Goal: Information Seeking & Learning: Learn about a topic

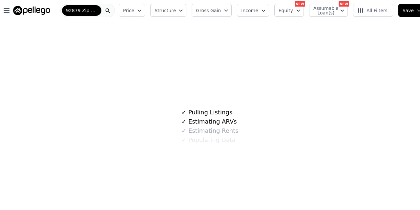
select select "English"
click at [320, 6] on span "Assumable Loan(s)" at bounding box center [324, 10] width 21 height 9
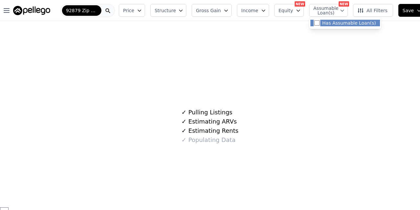
click at [315, 21] on input "Has Assumable Loan(s)" at bounding box center [317, 22] width 5 height 5
checkbox input "true"
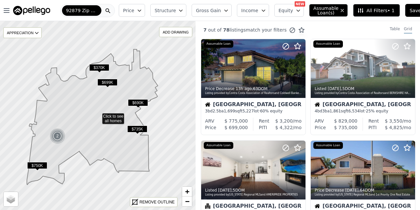
click at [284, 11] on span "Equity" at bounding box center [286, 10] width 14 height 7
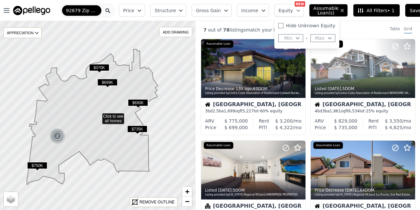
click at [284, 11] on span "Equity" at bounding box center [286, 10] width 14 height 7
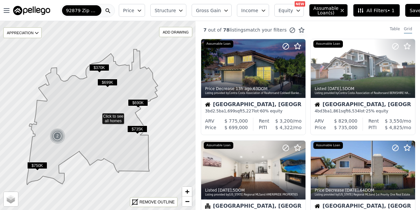
click at [251, 12] on span "Income" at bounding box center [249, 10] width 17 height 7
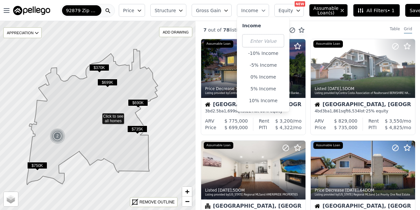
click at [251, 12] on span "Income" at bounding box center [249, 10] width 17 height 7
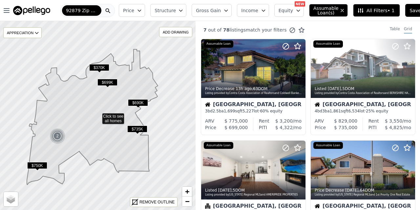
click at [224, 11] on icon "button" at bounding box center [226, 10] width 5 height 5
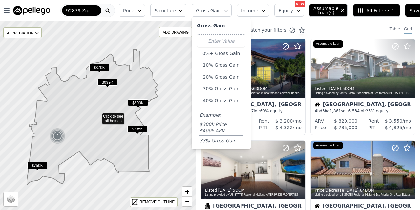
click at [224, 11] on icon "button" at bounding box center [226, 10] width 5 height 5
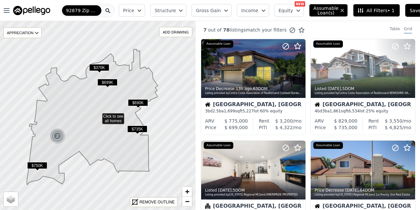
click at [168, 12] on span "Structure" at bounding box center [165, 10] width 21 height 7
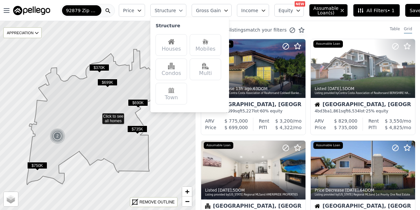
drag, startPoint x: 168, startPoint y: 12, endPoint x: 166, endPoint y: 38, distance: 26.4
click at [166, 17] on div "Structure Structure Houses Mobiles Condos Multi Town Reset" at bounding box center [168, 10] width 36 height 13
click at [166, 46] on div "Houses" at bounding box center [172, 45] width 32 height 22
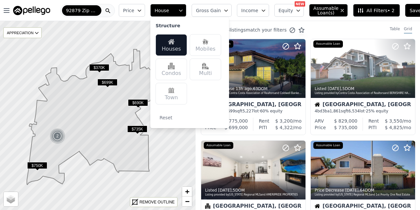
click at [127, 13] on span "Price" at bounding box center [128, 10] width 11 height 7
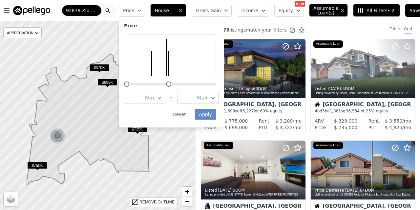
drag, startPoint x: 215, startPoint y: 82, endPoint x: 168, endPoint y: 83, distance: 46.6
click at [168, 83] on div at bounding box center [168, 83] width 5 height 5
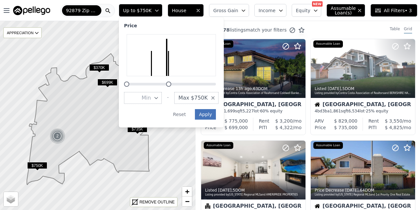
click at [207, 113] on button "Apply" at bounding box center [205, 114] width 21 height 11
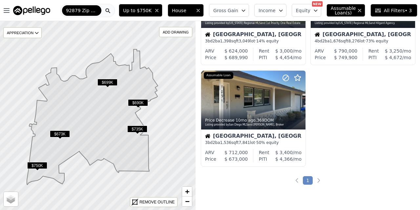
scroll to position [197, 0]
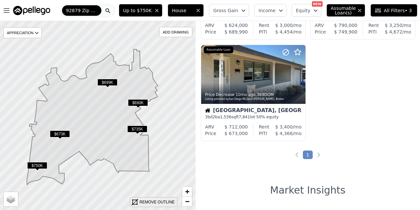
click at [165, 201] on div "REMOVE OUTLINE" at bounding box center [157, 202] width 35 height 6
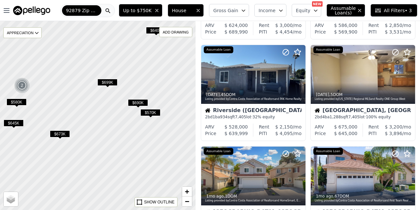
click at [392, 12] on span "All Filters • 3" at bounding box center [393, 10] width 37 height 7
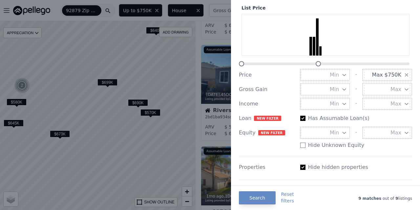
scroll to position [33, 0]
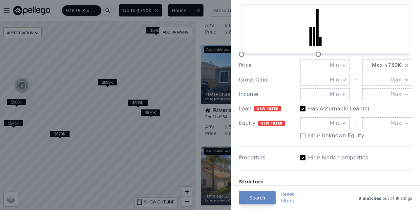
click at [337, 124] on button "Min" at bounding box center [326, 123] width 50 height 12
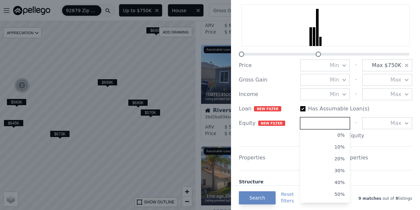
click at [337, 124] on input "number" at bounding box center [326, 123] width 50 height 12
click at [373, 147] on div "Properties Hide hidden properties" at bounding box center [325, 155] width 173 height 19
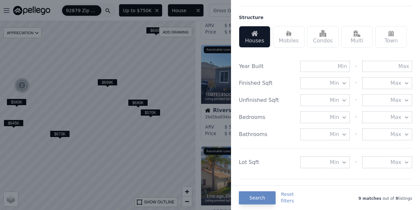
scroll to position [230, 0]
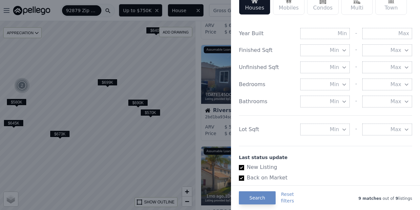
click at [342, 86] on icon "button" at bounding box center [344, 84] width 5 height 5
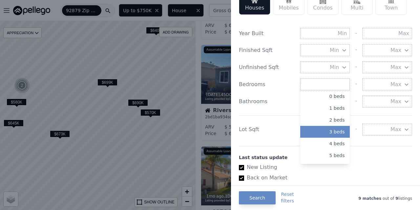
click at [331, 128] on button "3 beds" at bounding box center [326, 132] width 50 height 12
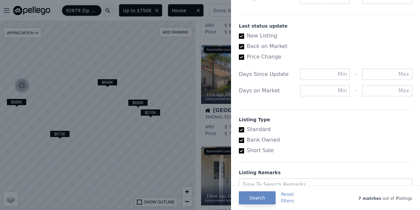
scroll to position [388, 0]
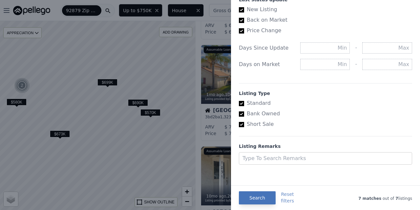
click at [260, 197] on button "Search" at bounding box center [257, 197] width 37 height 13
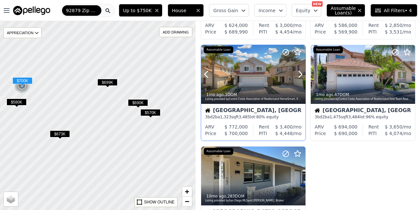
click at [274, 85] on div at bounding box center [253, 89] width 104 height 12
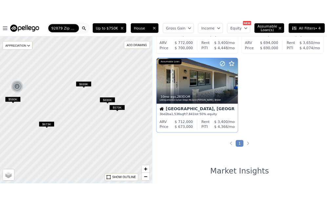
scroll to position [296, 0]
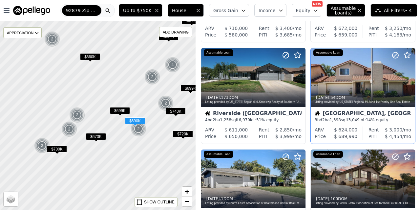
click at [369, 126] on div "Rent" at bounding box center [374, 129] width 11 height 7
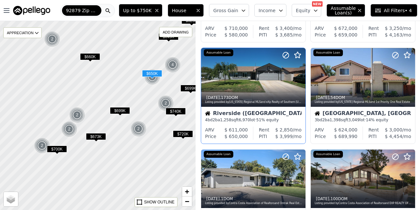
click at [264, 121] on div "4 bd 2 ba 1,258 sqft 6,970 lot · 51% equity" at bounding box center [253, 119] width 97 height 5
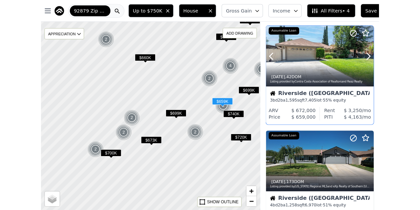
scroll to position [633, 0]
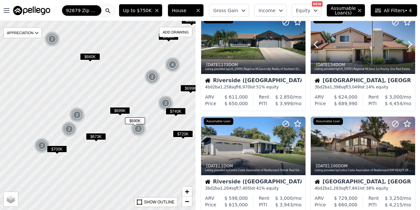
scroll to position [227, 0]
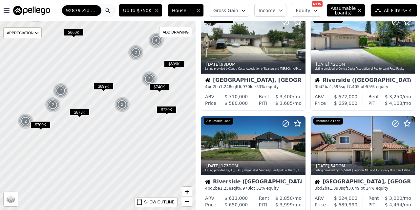
drag, startPoint x: 141, startPoint y: 168, endPoint x: 116, endPoint y: 136, distance: 40.5
click at [116, 136] on div at bounding box center [93, 109] width 235 height 227
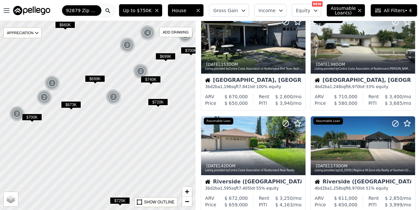
click at [156, 102] on span "$720K" at bounding box center [158, 102] width 20 height 7
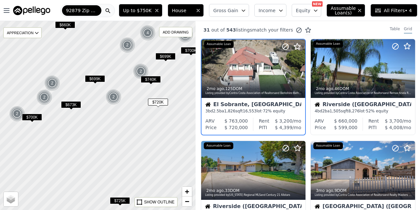
click at [296, 8] on span "Equity" at bounding box center [303, 10] width 14 height 7
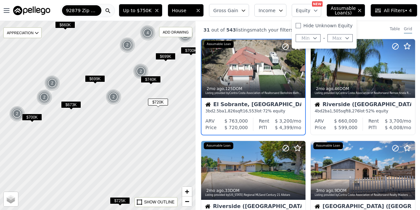
click at [332, 38] on button "Max" at bounding box center [340, 38] width 25 height 8
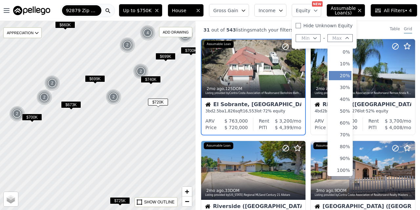
click at [336, 73] on button "20%" at bounding box center [340, 75] width 22 height 9
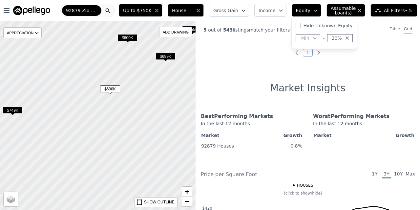
click at [168, 56] on span "$699K" at bounding box center [166, 56] width 20 height 7
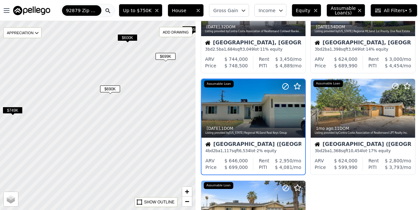
scroll to position [62, 0]
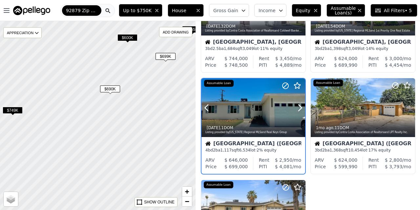
click at [252, 112] on div at bounding box center [254, 107] width 104 height 58
click at [16, 113] on span "$749K" at bounding box center [13, 110] width 20 height 7
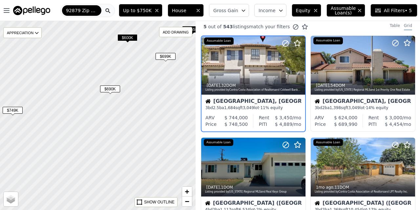
scroll to position [0, 0]
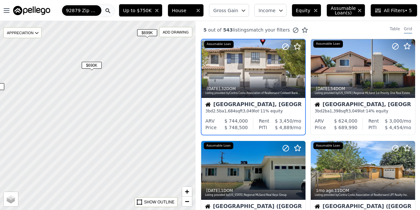
drag, startPoint x: 128, startPoint y: 135, endPoint x: 105, endPoint y: 105, distance: 37.2
click at [102, 100] on div at bounding box center [83, 96] width 235 height 227
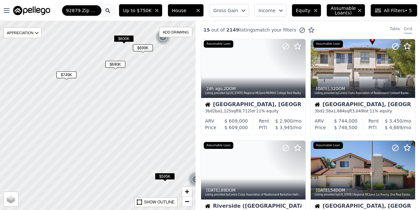
drag, startPoint x: 133, startPoint y: 133, endPoint x: 172, endPoint y: 102, distance: 50.1
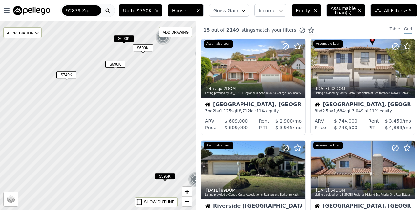
click at [175, 97] on div at bounding box center [97, 115] width 235 height 227
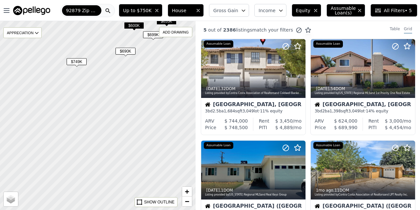
drag, startPoint x: 144, startPoint y: 110, endPoint x: 113, endPoint y: 103, distance: 31.4
click at [111, 100] on div at bounding box center [88, 113] width 235 height 227
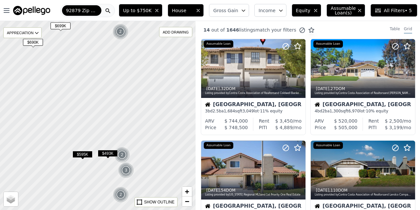
drag, startPoint x: 144, startPoint y: 116, endPoint x: 83, endPoint y: 117, distance: 60.8
click at [83, 117] on div at bounding box center [97, 115] width 235 height 227
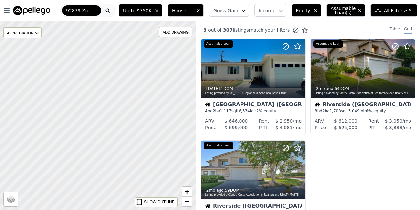
drag, startPoint x: 127, startPoint y: 80, endPoint x: 119, endPoint y: 205, distance: 125.1
click at [118, 207] on div at bounding box center [97, 115] width 235 height 227
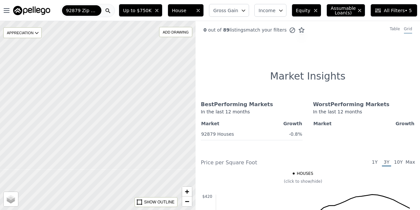
drag, startPoint x: 127, startPoint y: 103, endPoint x: 112, endPoint y: 185, distance: 83.5
click at [109, 200] on div at bounding box center [97, 115] width 235 height 227
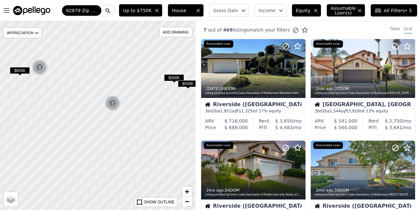
click at [110, 102] on img at bounding box center [113, 103] width 16 height 16
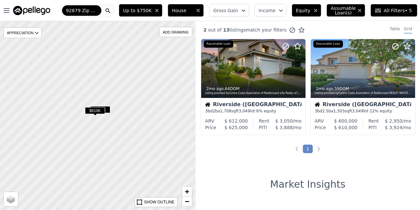
click at [101, 111] on span "$610K" at bounding box center [95, 110] width 20 height 7
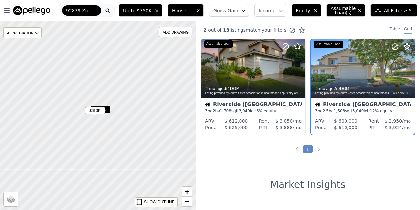
click at [90, 108] on span "$610K" at bounding box center [95, 110] width 20 height 7
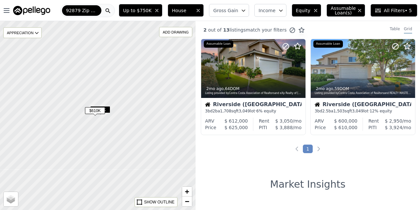
click at [90, 108] on span "$610K" at bounding box center [95, 110] width 20 height 7
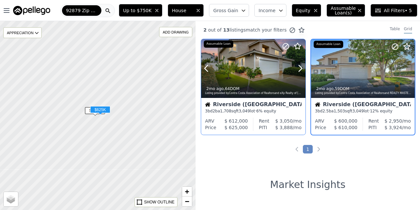
click at [272, 64] on div at bounding box center [285, 60] width 42 height 42
click at [378, 8] on span "All Filters • 5" at bounding box center [393, 10] width 37 height 7
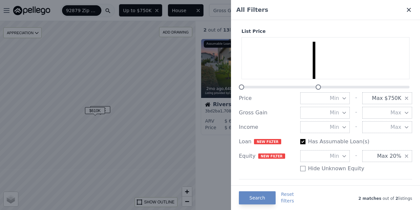
click at [407, 10] on icon at bounding box center [409, 10] width 7 height 7
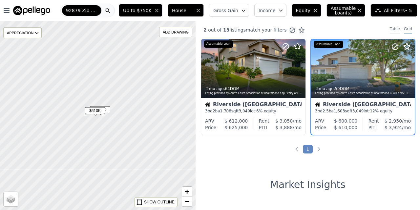
click at [390, 29] on div "Table" at bounding box center [395, 29] width 10 height 7
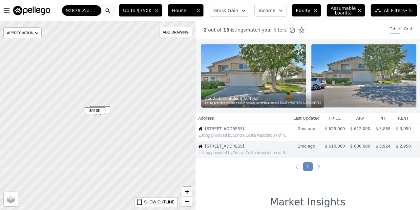
click at [231, 10] on span "Gross Gain" at bounding box center [225, 10] width 25 height 7
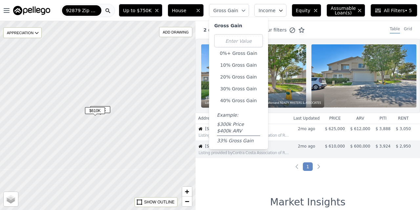
click at [241, 11] on icon "button" at bounding box center [243, 10] width 5 height 5
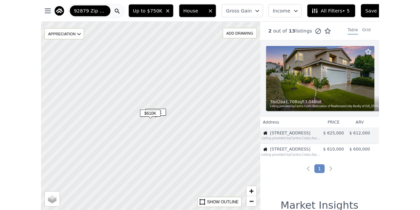
scroll to position [11, 0]
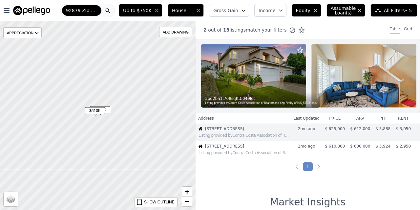
click at [261, 11] on span "Income" at bounding box center [267, 10] width 17 height 7
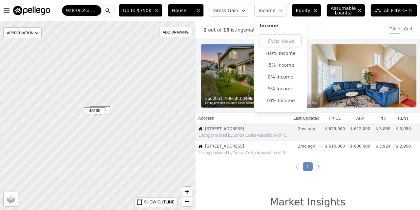
click at [232, 9] on span "Gross Gain" at bounding box center [225, 10] width 25 height 7
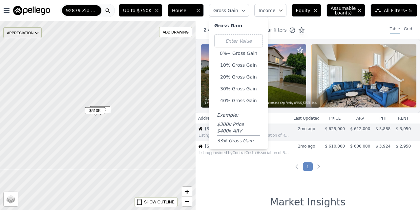
click at [18, 34] on div "APPRECIATION" at bounding box center [22, 32] width 38 height 11
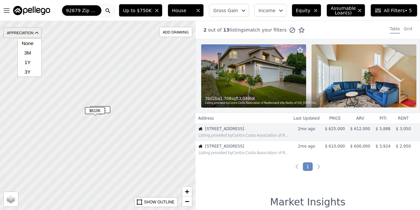
click at [18, 34] on div "APPRECIATION" at bounding box center [22, 32] width 38 height 11
click at [11, 14] on button "Open main menu" at bounding box center [8, 10] width 11 height 13
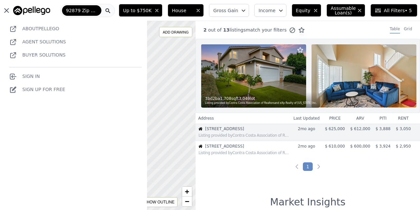
click at [183, 140] on div at bounding box center [97, 115] width 235 height 227
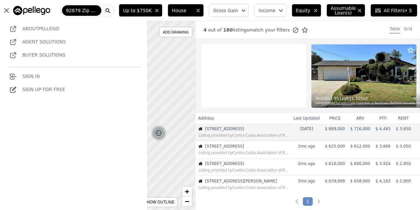
scroll to position [8, 0]
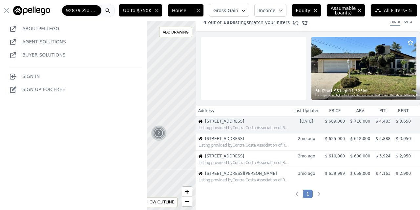
click at [7, 11] on icon "button" at bounding box center [7, 11] width 8 height 8
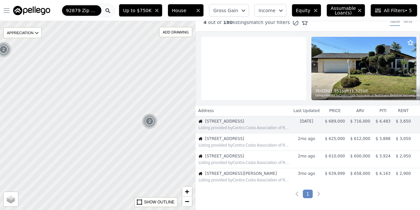
drag, startPoint x: 109, startPoint y: 133, endPoint x: 97, endPoint y: 121, distance: 17.0
click at [97, 121] on div at bounding box center [96, 115] width 235 height 227
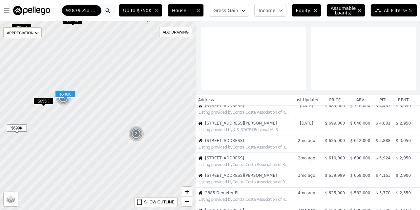
scroll to position [8, 0]
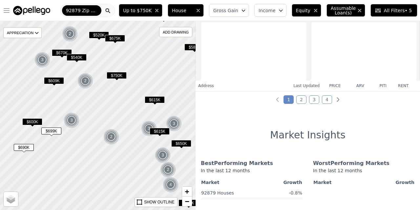
scroll to position [205, 0]
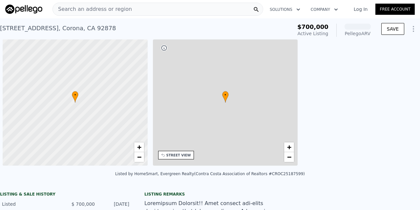
select select "English"
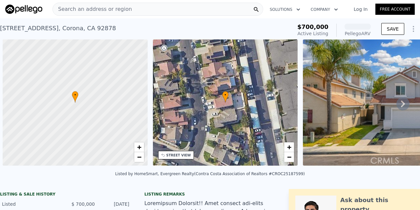
scroll to position [0, 3]
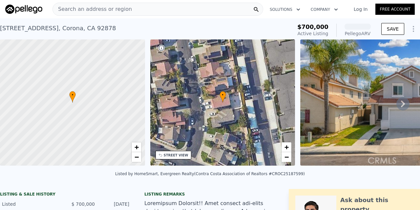
click at [397, 105] on icon at bounding box center [403, 103] width 13 height 13
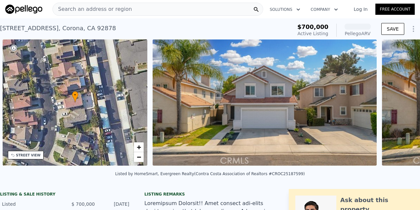
scroll to position [0, 153]
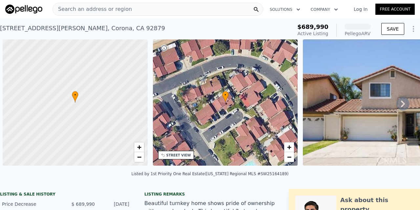
scroll to position [0, 3]
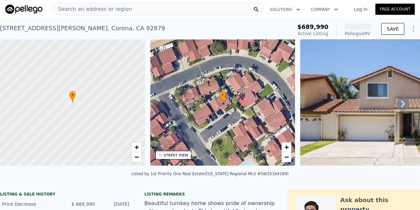
select select "English"
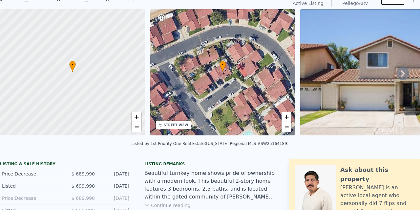
scroll to position [2, 0]
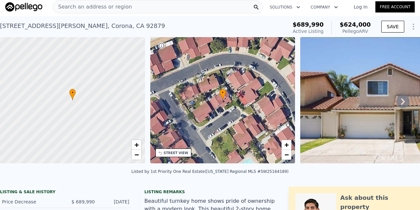
click at [402, 99] on icon at bounding box center [403, 101] width 13 height 13
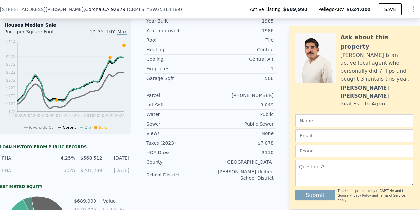
scroll to position [328, 0]
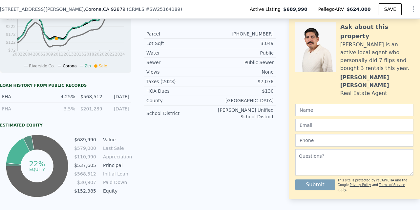
click at [11, 100] on div "FHA" at bounding box center [25, 96] width 46 height 7
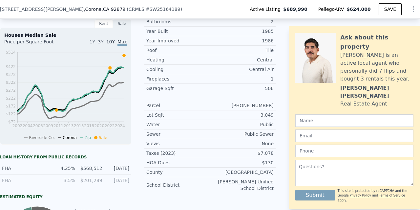
scroll to position [263, 0]
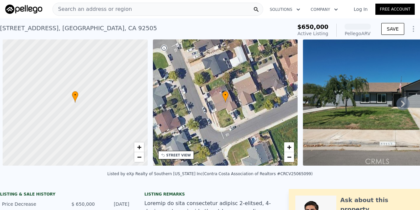
scroll to position [0, 3]
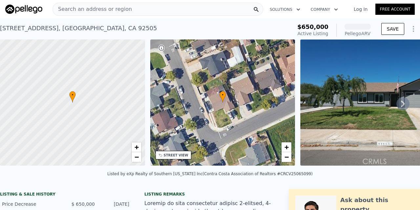
select select "English"
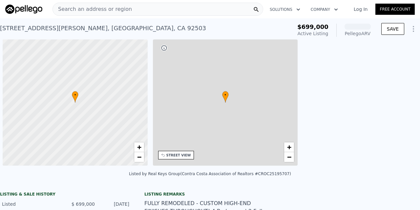
select select "English"
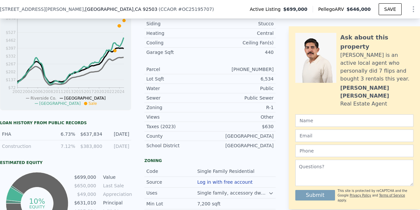
scroll to position [227, 0]
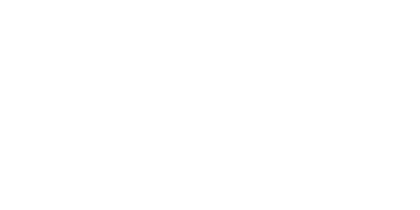
select select "English"
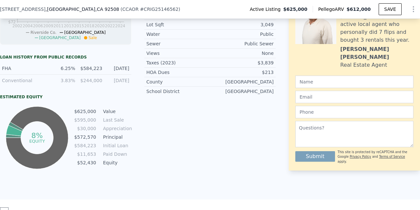
scroll to position [359, 0]
